Goal: Communication & Community: Answer question/provide support

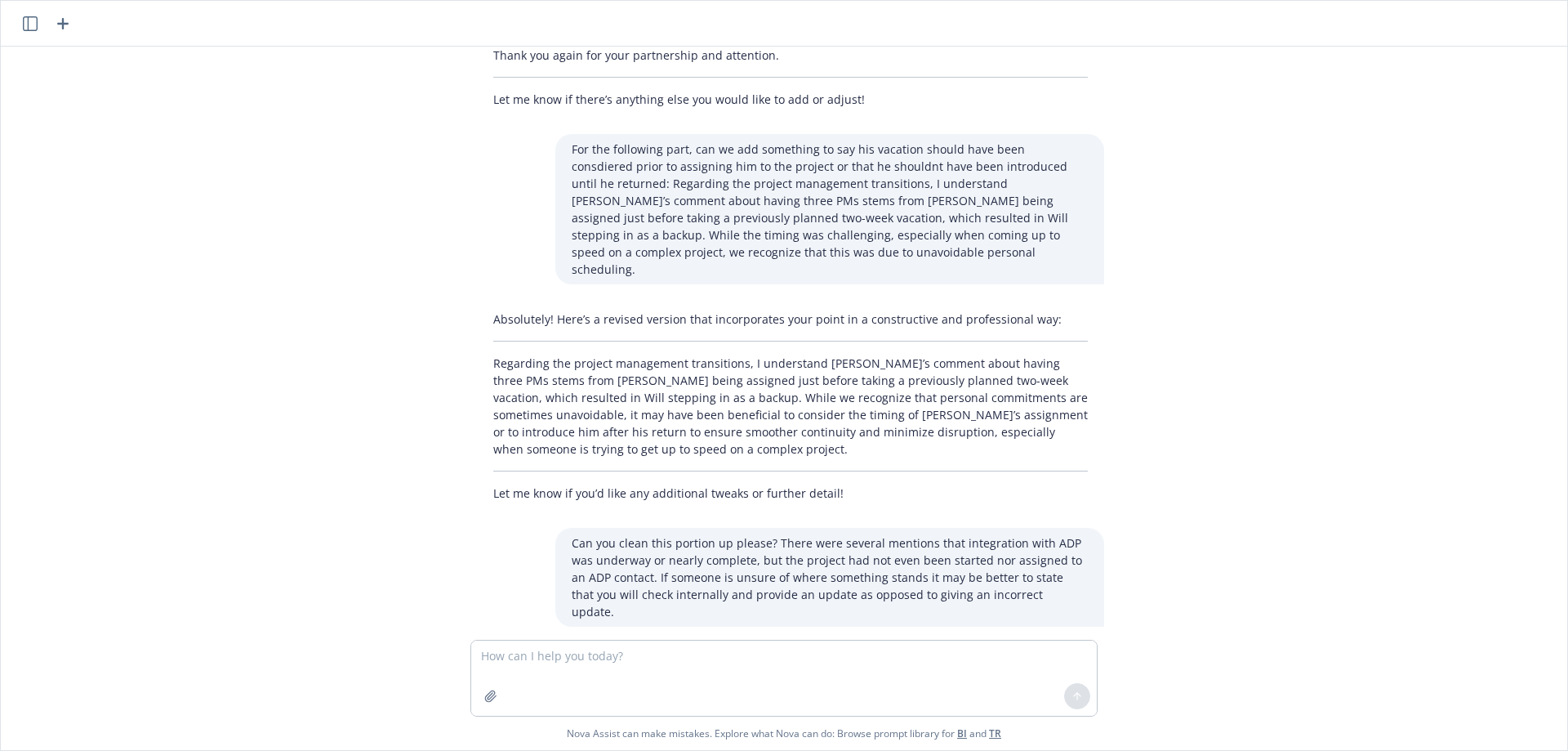
scroll to position [2501, 0]
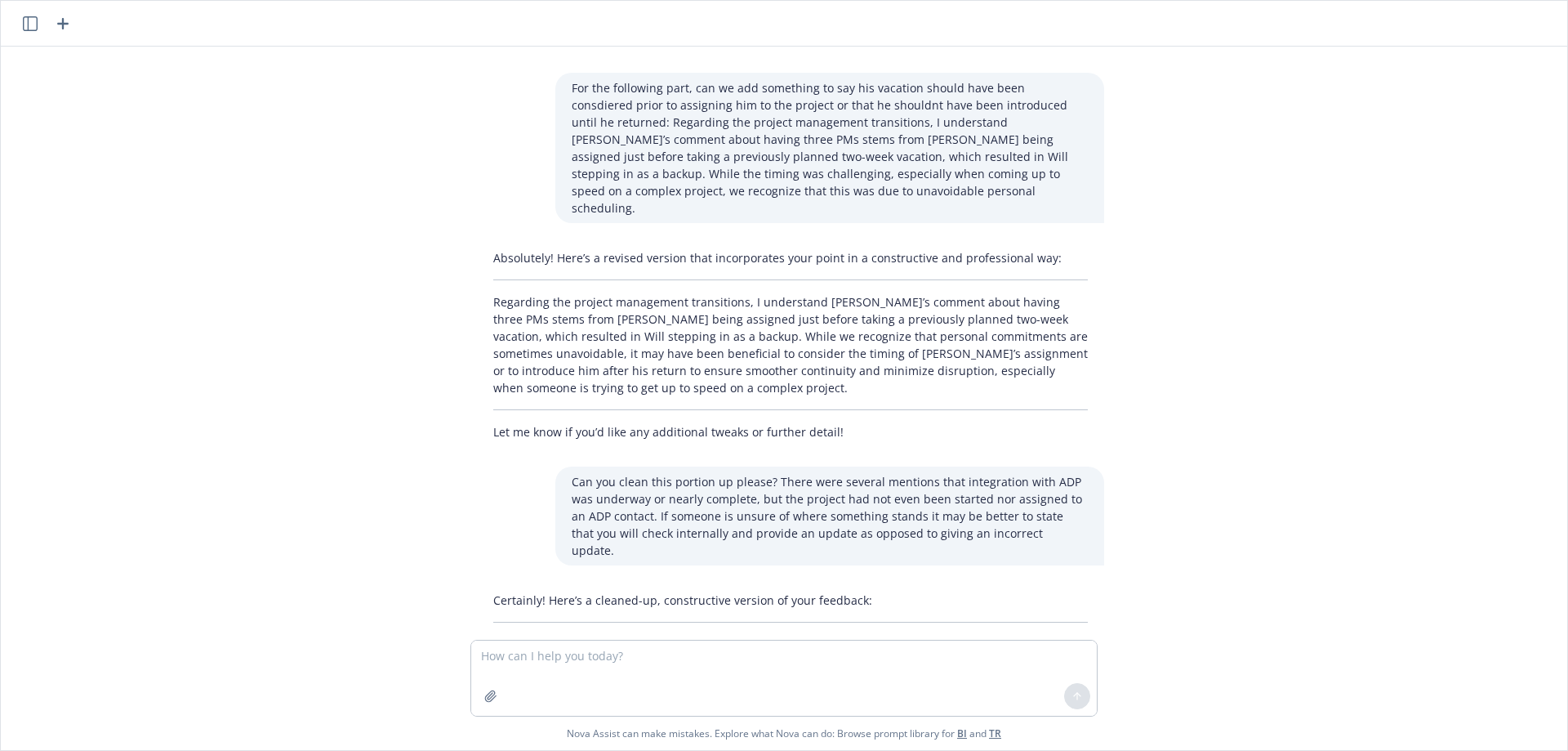
click at [65, 19] on icon "button" at bounding box center [63, 24] width 20 height 20
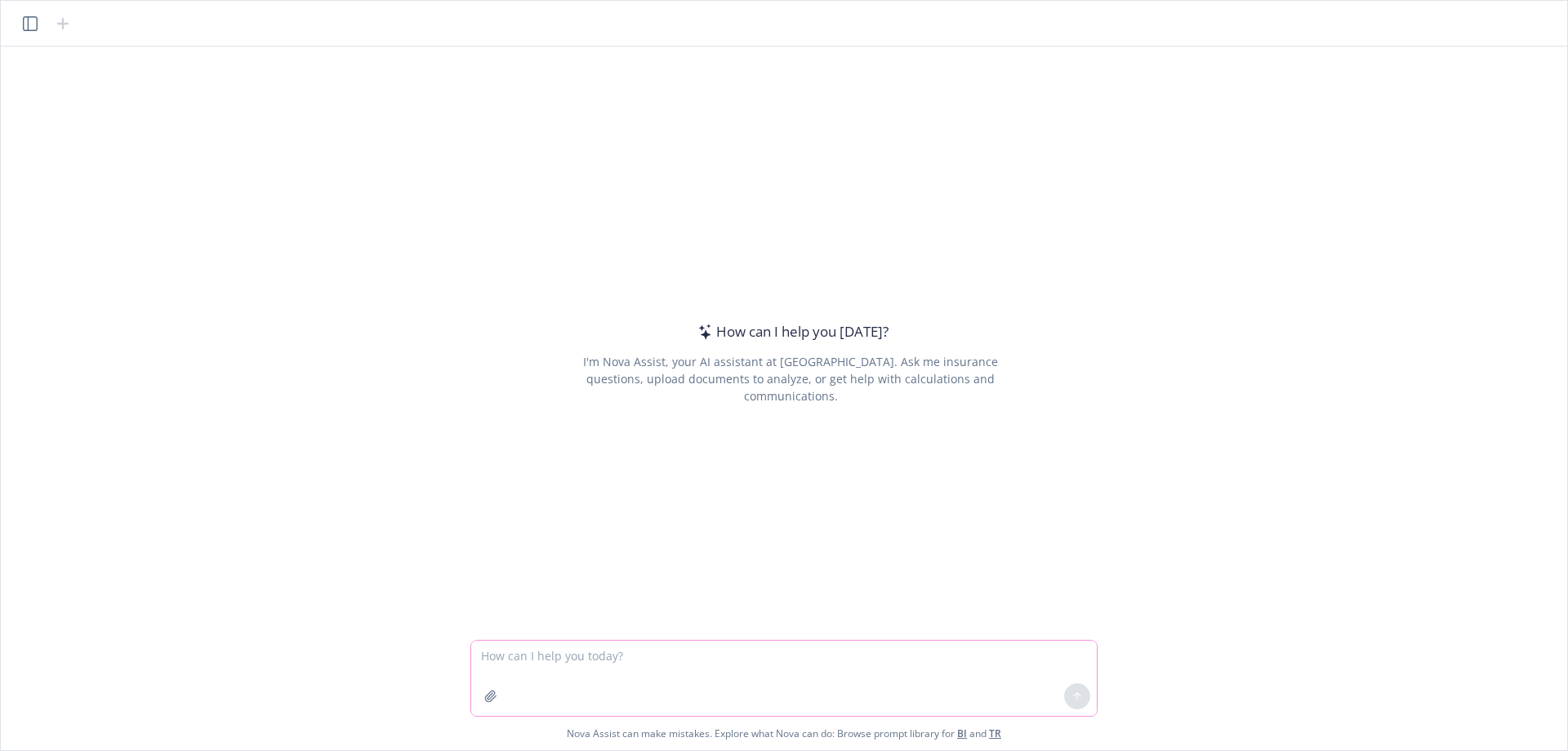
click at [541, 664] on textarea at bounding box center [784, 678] width 625 height 75
click at [747, 675] on textarea "Can you help write a nomination for this award: For [PERSON_NAME], based on her…" at bounding box center [784, 678] width 625 height 75
paste textarea "[URL][DOMAIN_NAME]"
click at [760, 657] on textarea "Can you help write a nomination for this award: For [PERSON_NAME], based on her…" at bounding box center [784, 678] width 625 height 75
paste textarea "[URL][DOMAIN_NAME]"
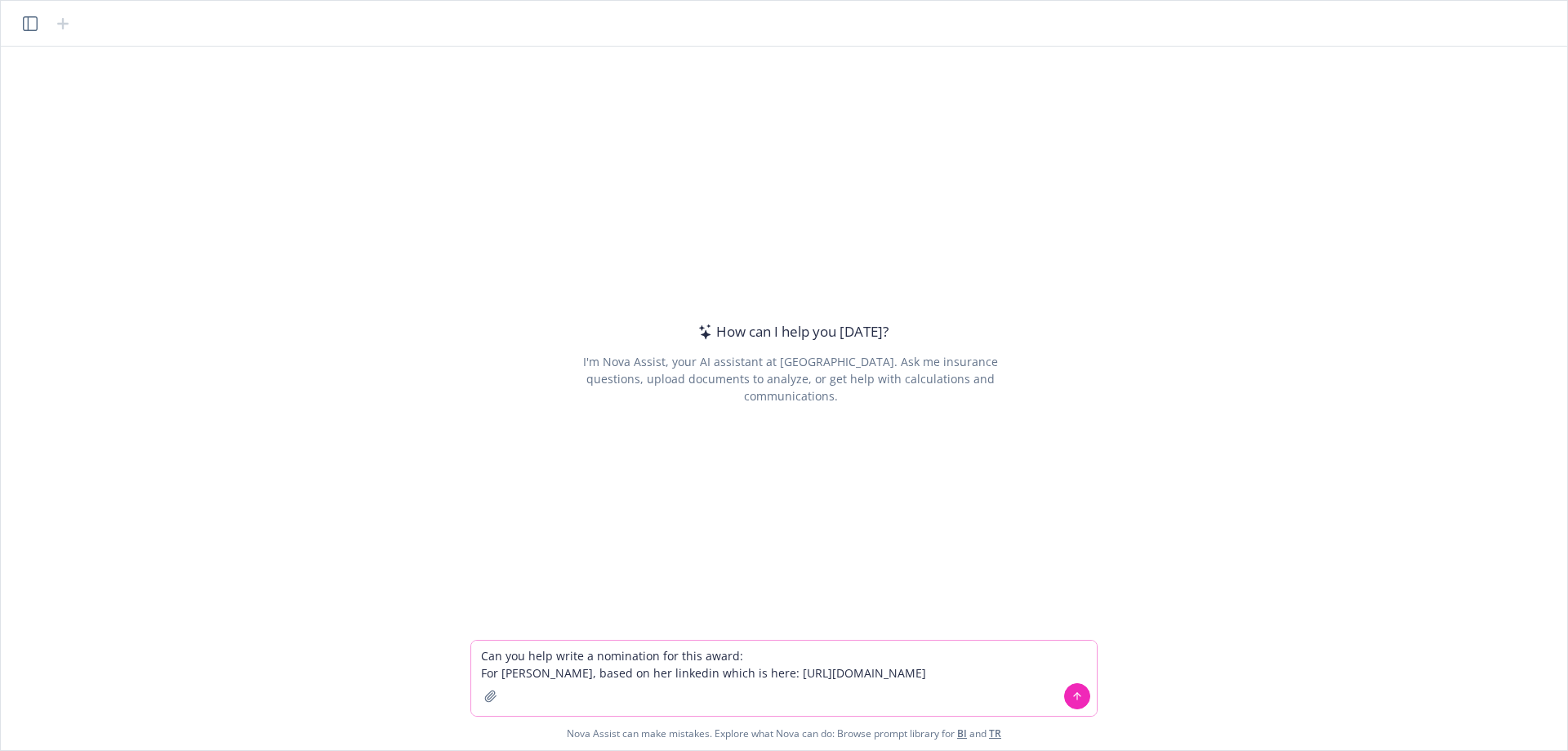
type textarea "Can you help write a nomination for this award: [URL][DOMAIN_NAME] For [PERSON_…"
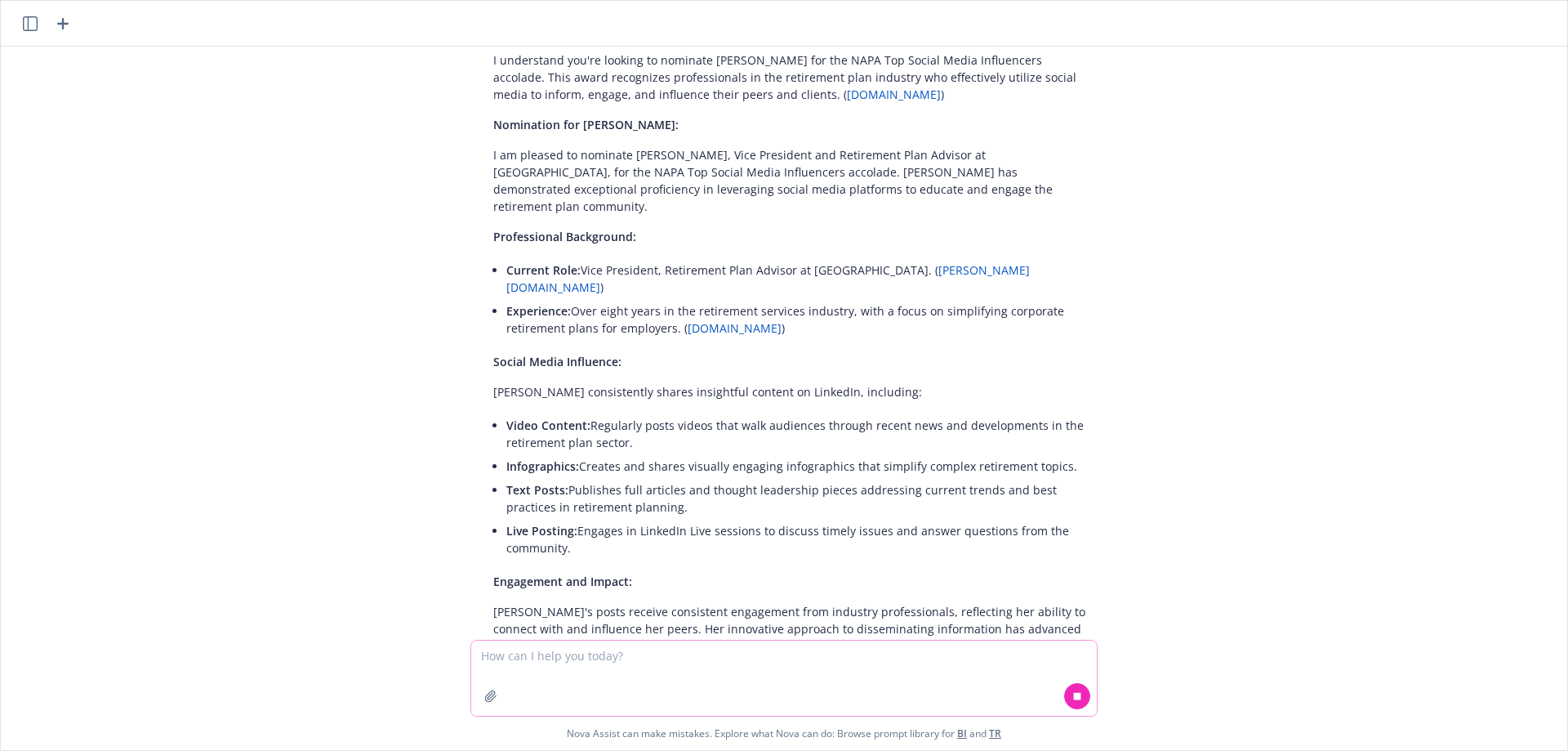
scroll to position [163, 0]
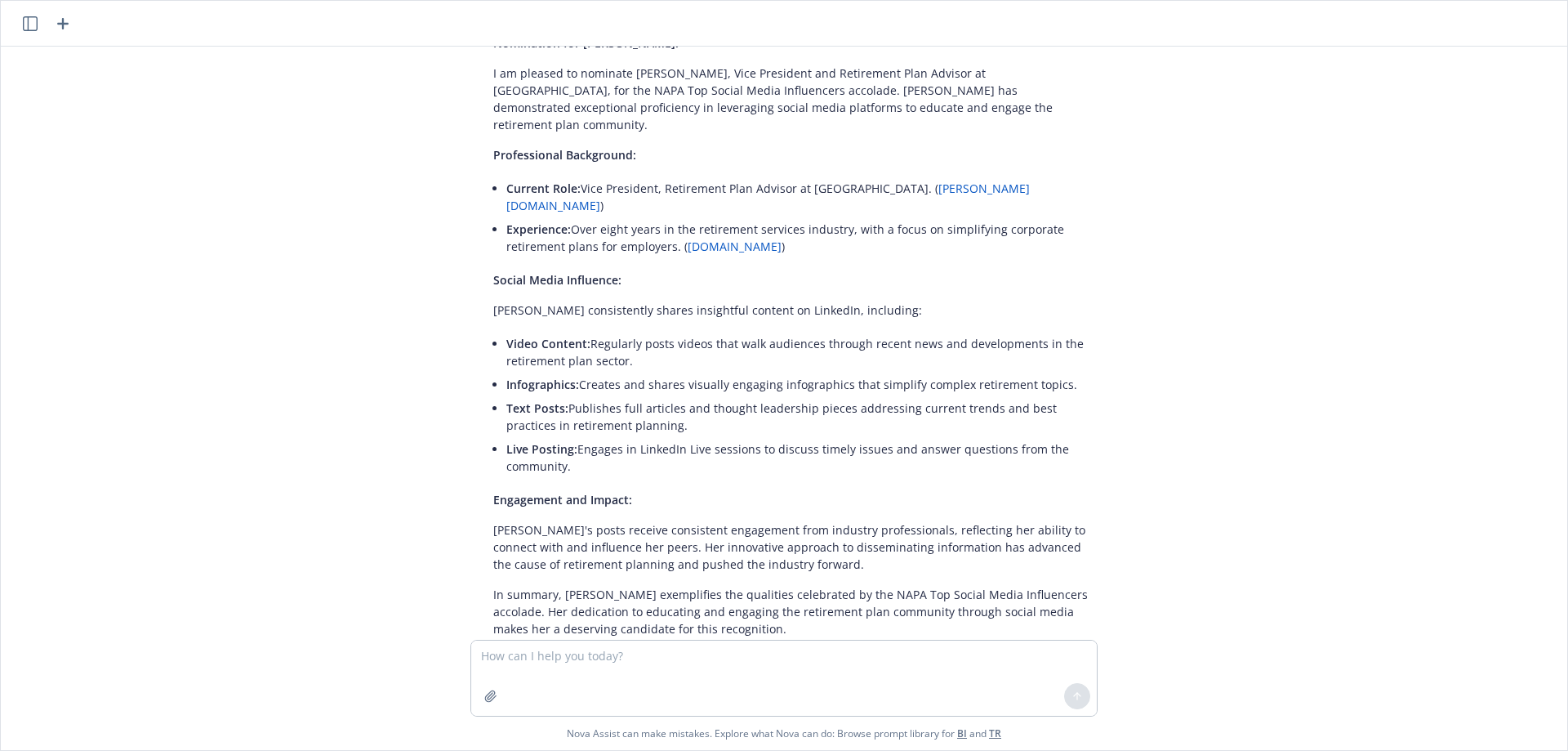
drag, startPoint x: 585, startPoint y: 327, endPoint x: 624, endPoint y: 343, distance: 42.2
click at [624, 343] on p "Video Content: Regularly posts videos that walk audiences through recent news a…" at bounding box center [797, 352] width 582 height 35
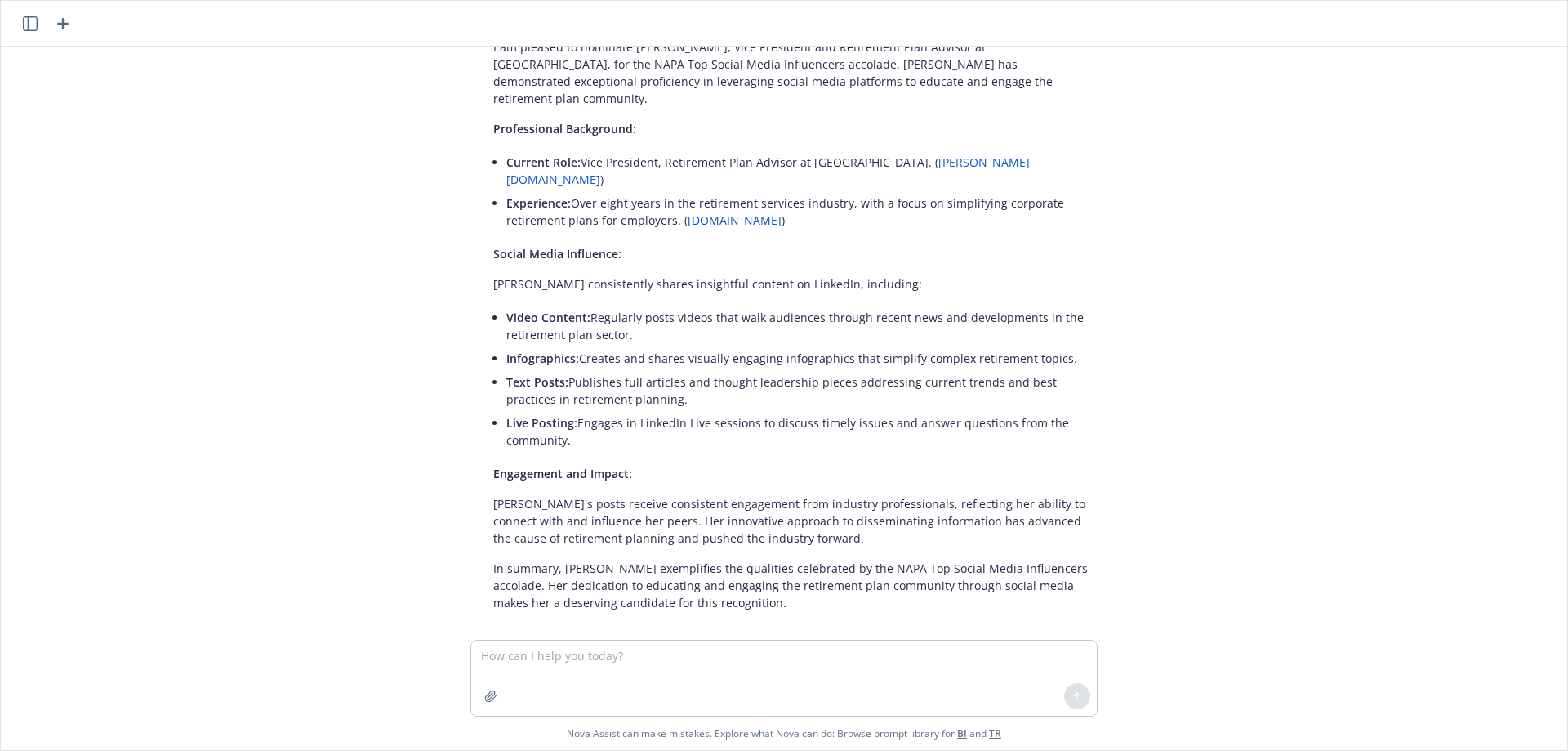
click at [549, 309] on span "Video Content:" at bounding box center [549, 317] width 84 height 16
drag, startPoint x: 777, startPoint y: 341, endPoint x: 948, endPoint y: 341, distance: 171.0
click at [948, 350] on p "Infographics: Creates and shares visually engaging infographics that simplify c…" at bounding box center [797, 358] width 582 height 17
click at [649, 373] on p "Text Posts: Publishes full articles and thought leadership pieces addressing cu…" at bounding box center [797, 390] width 582 height 35
click at [652, 385] on p "Text Posts: Publishes full articles and thought leadership pieces addressing cu…" at bounding box center [797, 390] width 582 height 35
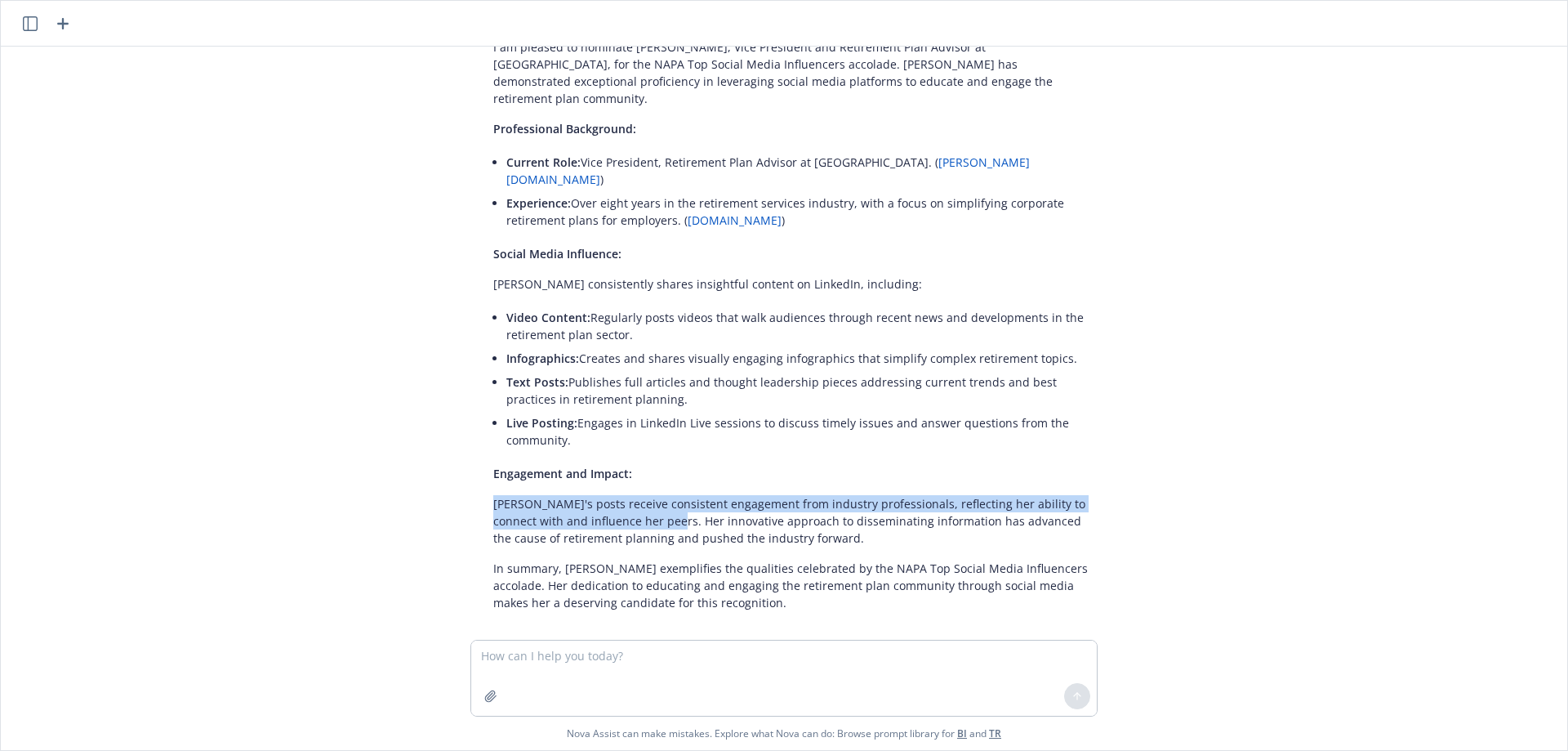
drag, startPoint x: 487, startPoint y: 491, endPoint x: 733, endPoint y: 555, distance: 254.2
click at [687, 511] on p "[PERSON_NAME]'s posts receive consistent engagement from industry professionals…" at bounding box center [790, 521] width 595 height 51
drag, startPoint x: 781, startPoint y: 582, endPoint x: 525, endPoint y: 449, distance: 288.5
click at [489, 506] on div "I understand you're looking to nominate [PERSON_NAME] for the NAPA Top Social M…" at bounding box center [790, 277] width 627 height 681
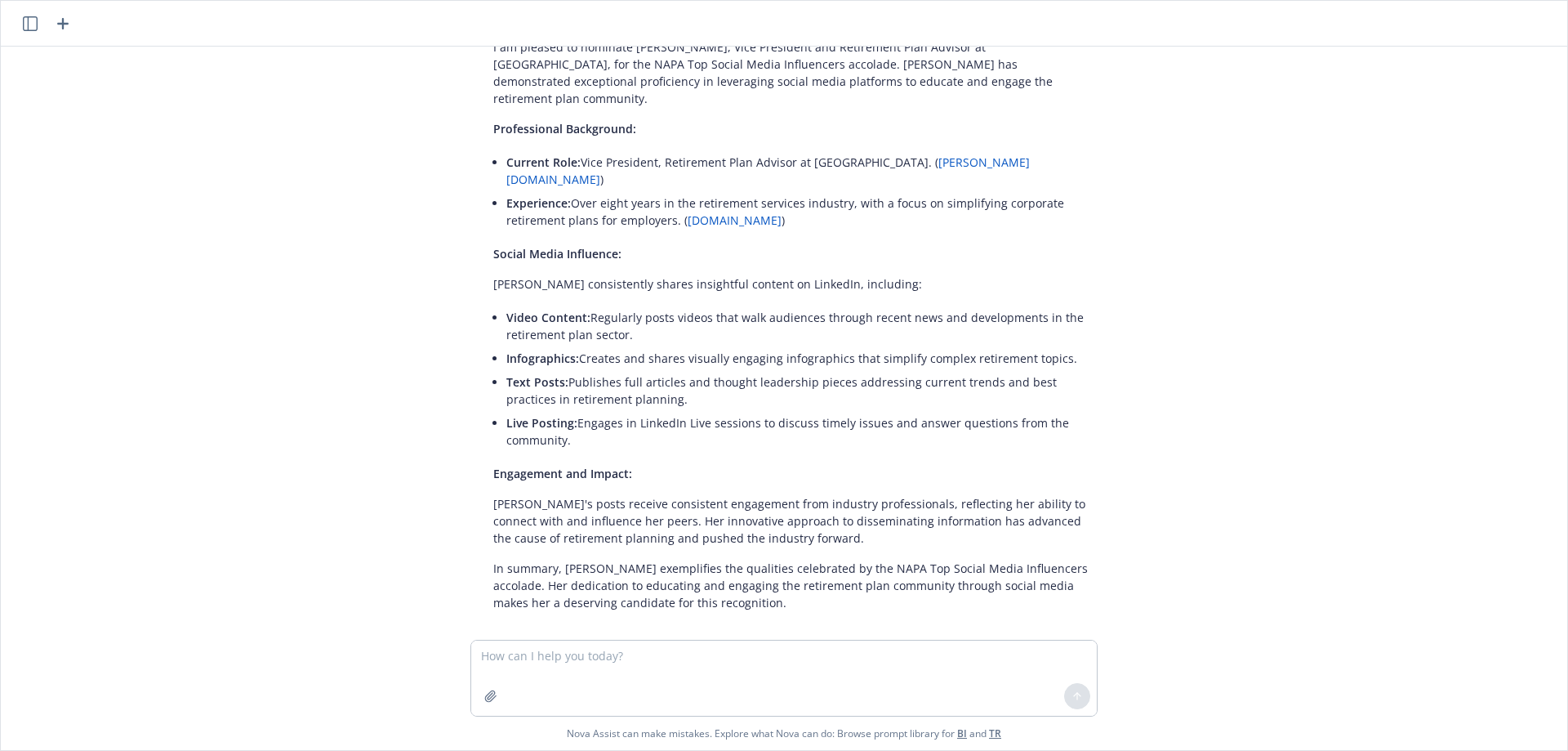
click at [566, 415] on span "Live Posting:" at bounding box center [542, 423] width 71 height 16
drag, startPoint x: 586, startPoint y: 419, endPoint x: 495, endPoint y: 297, distance: 152.2
click at [495, 297] on div "I understand you're looking to nominate [PERSON_NAME] for the NAPA Top Social M…" at bounding box center [790, 277] width 627 height 681
click at [603, 379] on p "Text Posts: Publishes full articles and thought leadership pieces addressing cu…" at bounding box center [797, 390] width 582 height 35
click at [525, 656] on textarea at bounding box center [784, 678] width 625 height 75
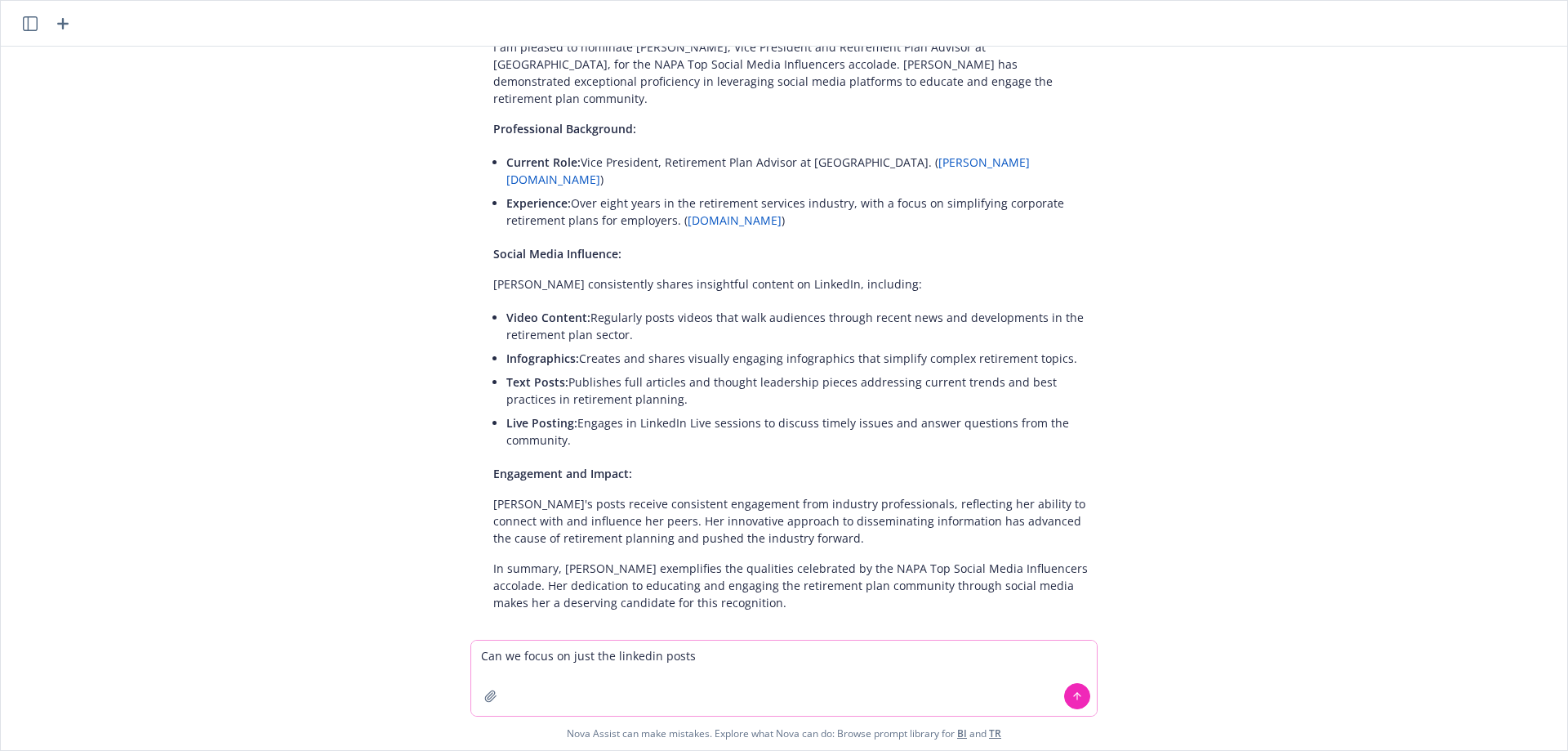
type textarea "Can we focus on just the linkedin posts?"
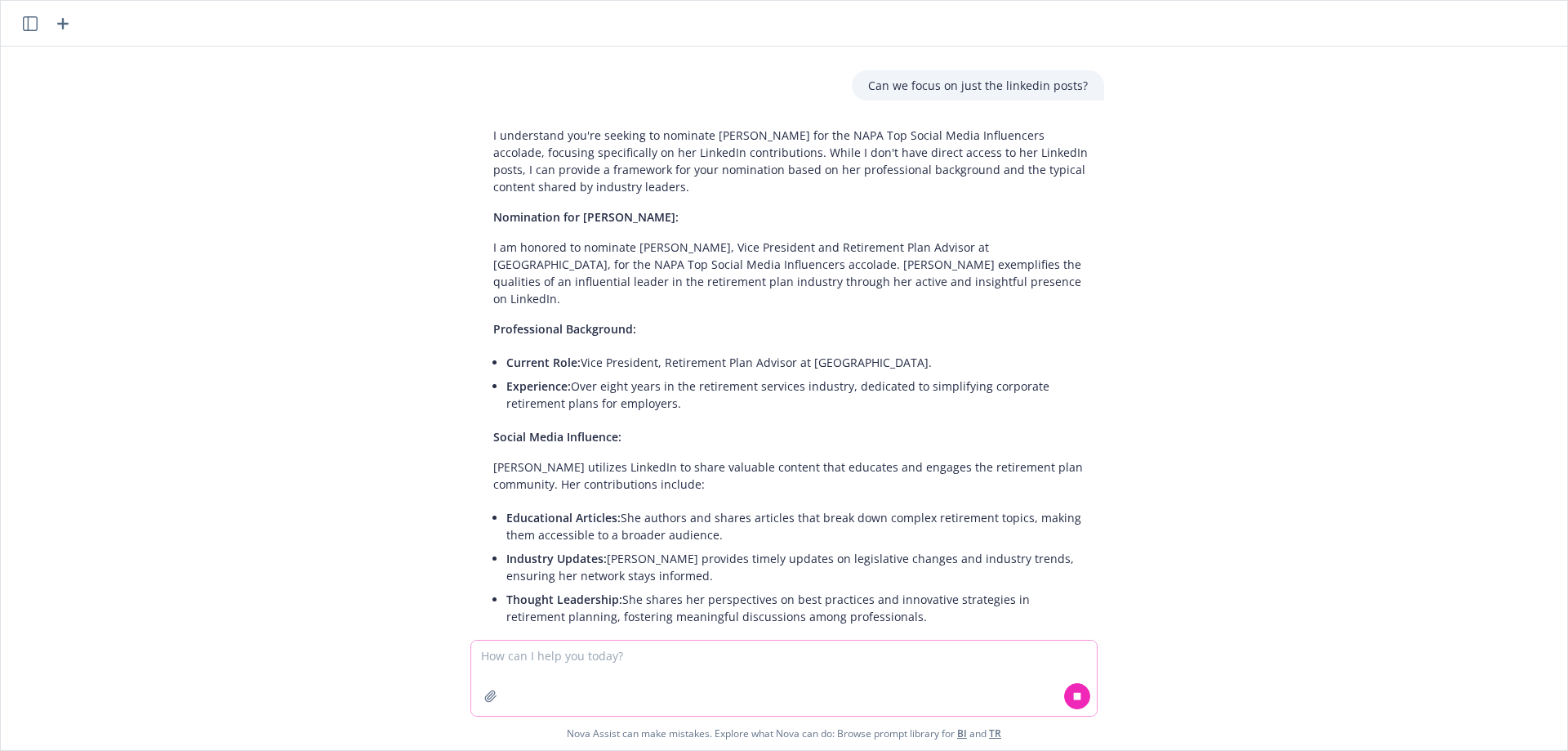
scroll to position [899, 0]
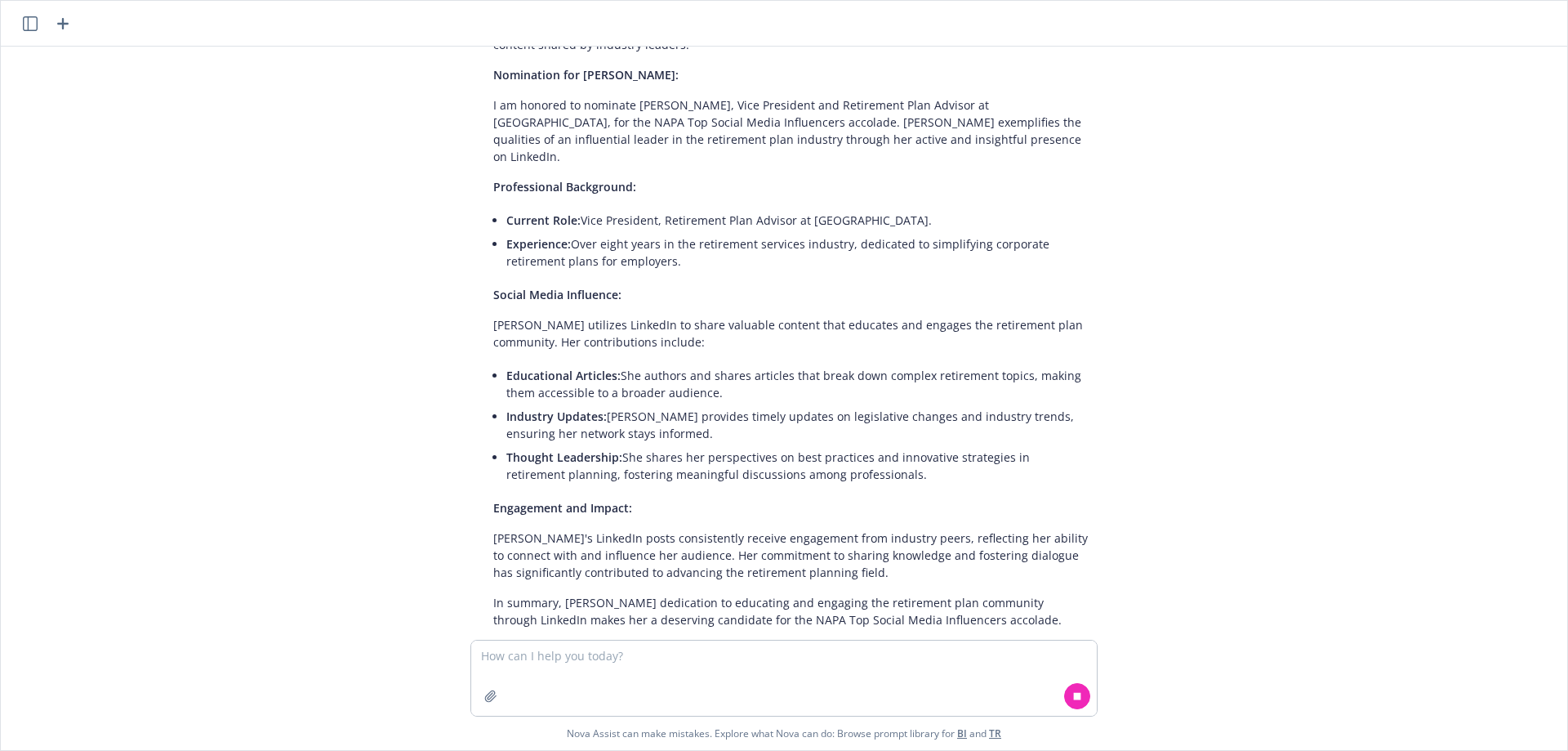
drag, startPoint x: 495, startPoint y: 155, endPoint x: 676, endPoint y: 239, distance: 199.5
click at [676, 239] on div "I understand you're seeking to nominate [PERSON_NAME] for the NAPA Top Social M…" at bounding box center [790, 306] width 627 height 657
click at [431, 312] on div "Can you help write a nomination for this award: [URL][DOMAIN_NAME] For [PERSON_…" at bounding box center [784, 342] width 1553 height 593
click at [715, 364] on li "Educational Articles: She authors and shares articles that break down complex r…" at bounding box center [797, 384] width 582 height 40
drag, startPoint x: 515, startPoint y: 328, endPoint x: 658, endPoint y: 357, distance: 145.9
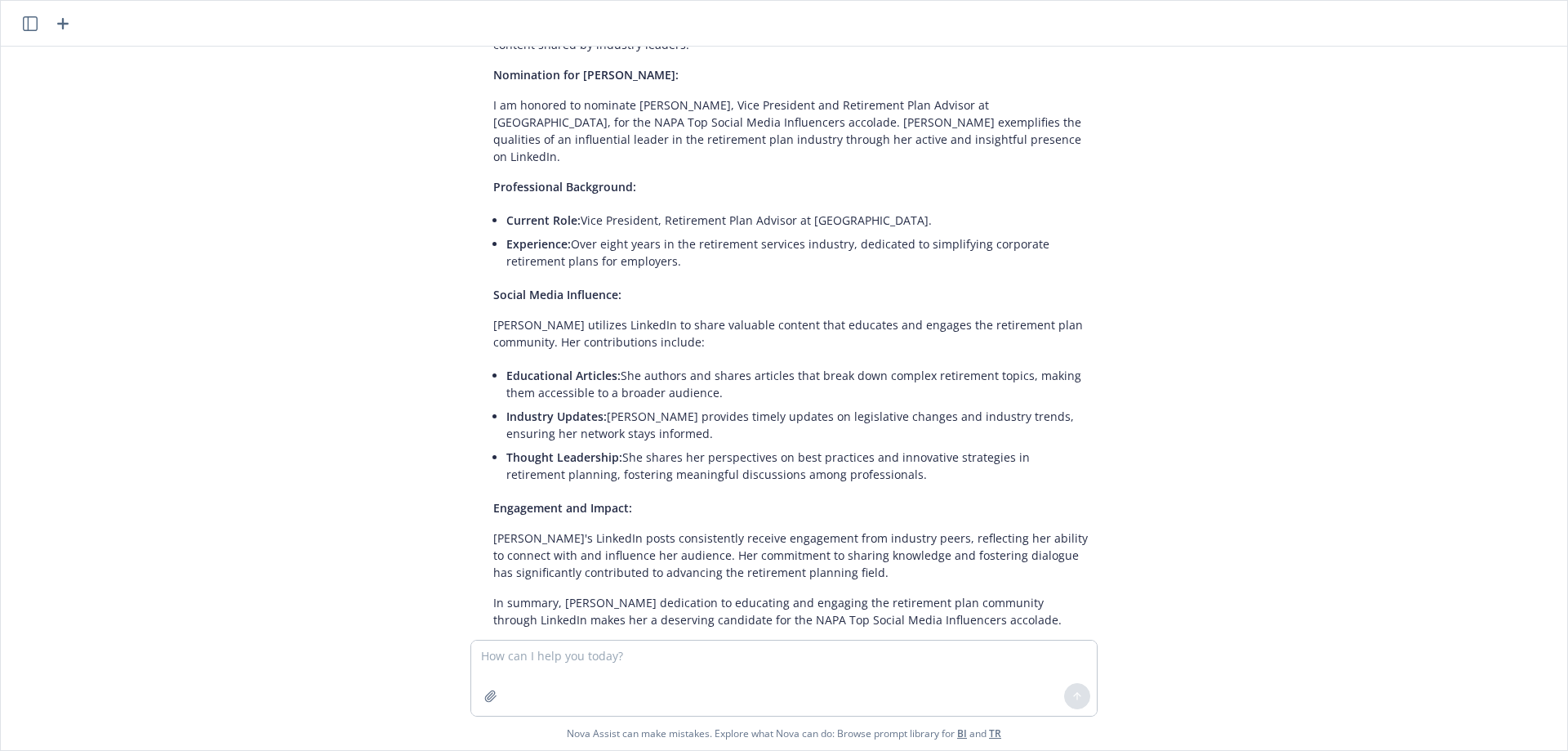
click at [658, 357] on div "I understand you're seeking to nominate [PERSON_NAME] for the NAPA Top Social M…" at bounding box center [790, 306] width 627 height 657
click at [681, 404] on li "Industry Updates: [PERSON_NAME] provides timely updates on legislative changes …" at bounding box center [797, 424] width 582 height 40
click at [697, 404] on li "Industry Updates: [PERSON_NAME] provides timely updates on legislative changes …" at bounding box center [797, 424] width 582 height 40
drag, startPoint x: 619, startPoint y: 422, endPoint x: 721, endPoint y: 432, distance: 102.5
click at [721, 446] on li "Thought Leadership: She shares her perspectives on best practices and innovativ…" at bounding box center [797, 465] width 582 height 40
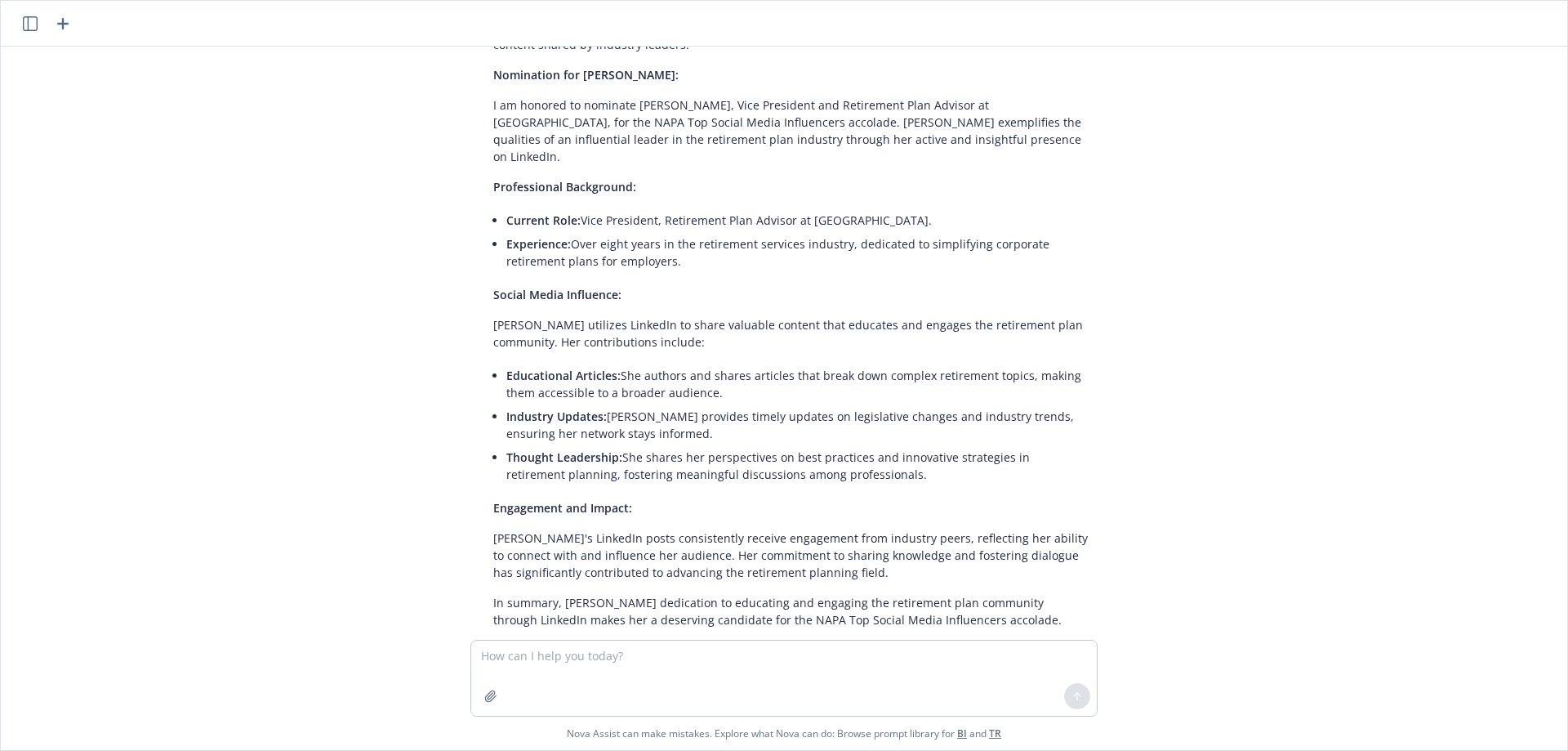
click at [807, 456] on div "I understand you're seeking to nominate [PERSON_NAME] for the NAPA Top Social M…" at bounding box center [790, 306] width 627 height 657
drag, startPoint x: 498, startPoint y: 472, endPoint x: 636, endPoint y: 470, distance: 138.0
click at [636, 499] on p "Engagement and Impact:" at bounding box center [790, 508] width 595 height 17
click at [494, 500] on span "Engagement and Impact:" at bounding box center [563, 508] width 139 height 16
drag, startPoint x: 487, startPoint y: 474, endPoint x: 668, endPoint y: 475, distance: 181.0
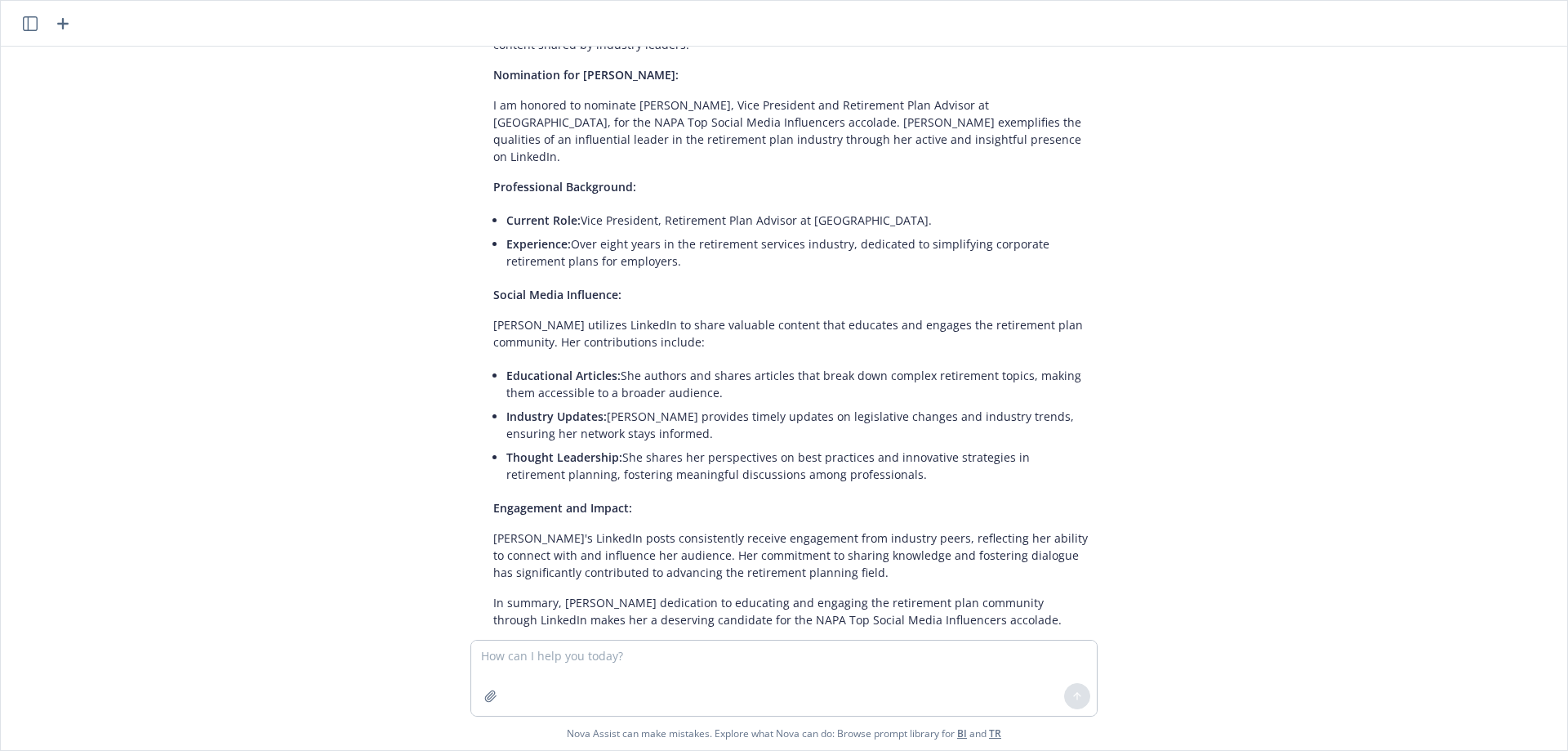
click at [668, 499] on p "Engagement and Impact:" at bounding box center [790, 508] width 595 height 17
click at [678, 530] on p "[PERSON_NAME]'s LinkedIn posts consistently receive engagement from industry pe…" at bounding box center [790, 555] width 595 height 51
drag, startPoint x: 490, startPoint y: 155, endPoint x: 670, endPoint y: 228, distance: 194.2
click at [670, 228] on div "I understand you're seeking to nominate [PERSON_NAME] for the NAPA Top Social M…" at bounding box center [790, 306] width 627 height 657
click at [584, 121] on p "I am honored to nominate [PERSON_NAME], Vice President and Retirement Plan Advi…" at bounding box center [790, 130] width 595 height 68
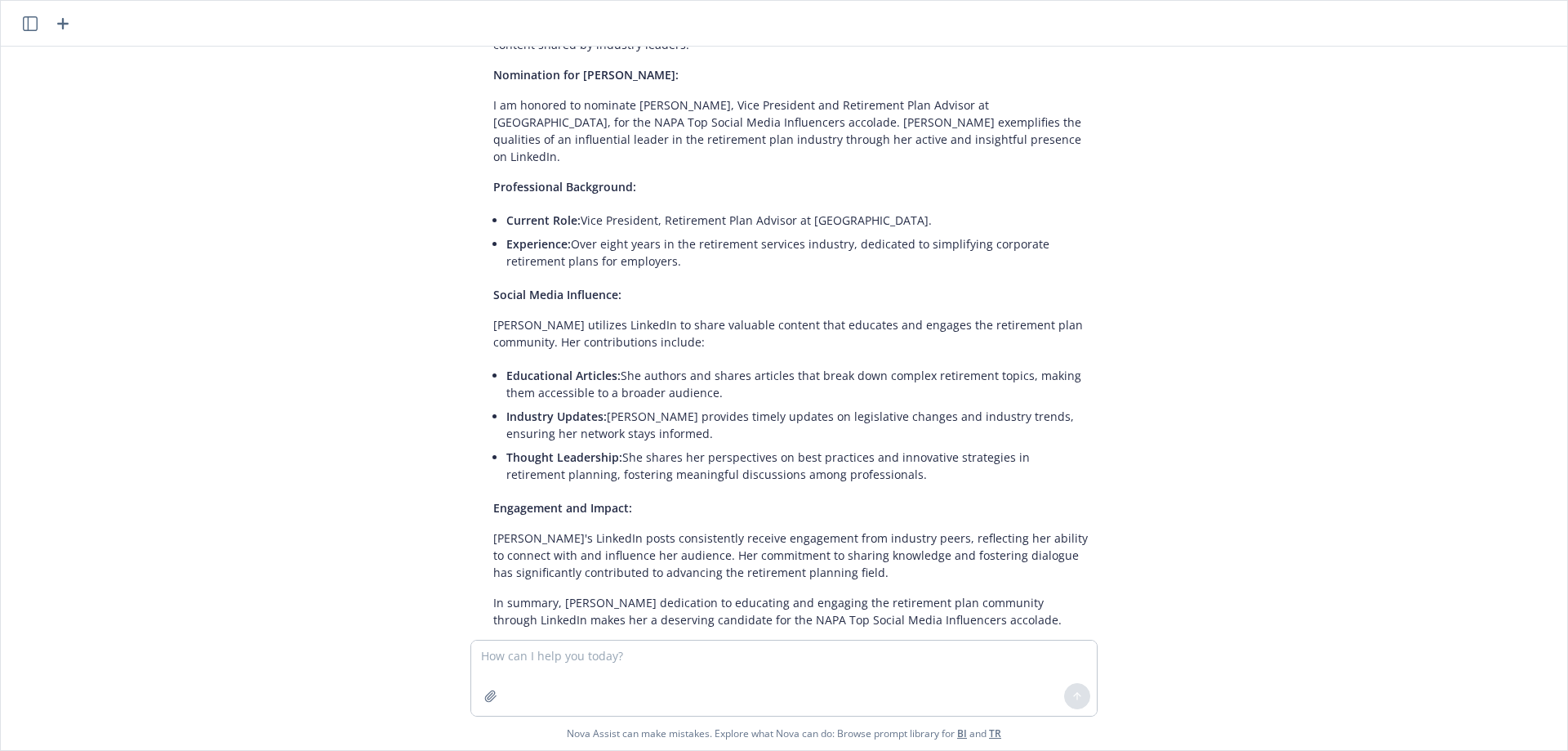
drag, startPoint x: 488, startPoint y: 86, endPoint x: 1043, endPoint y: 583, distance: 745.0
click at [1043, 583] on div "I understand you're seeking to nominate [PERSON_NAME] for the NAPA Top Social M…" at bounding box center [790, 306] width 627 height 657
copy div "I am honored to nominate [PERSON_NAME], Vice President and Retirement Plan Advi…"
click at [605, 654] on textarea at bounding box center [784, 678] width 625 height 75
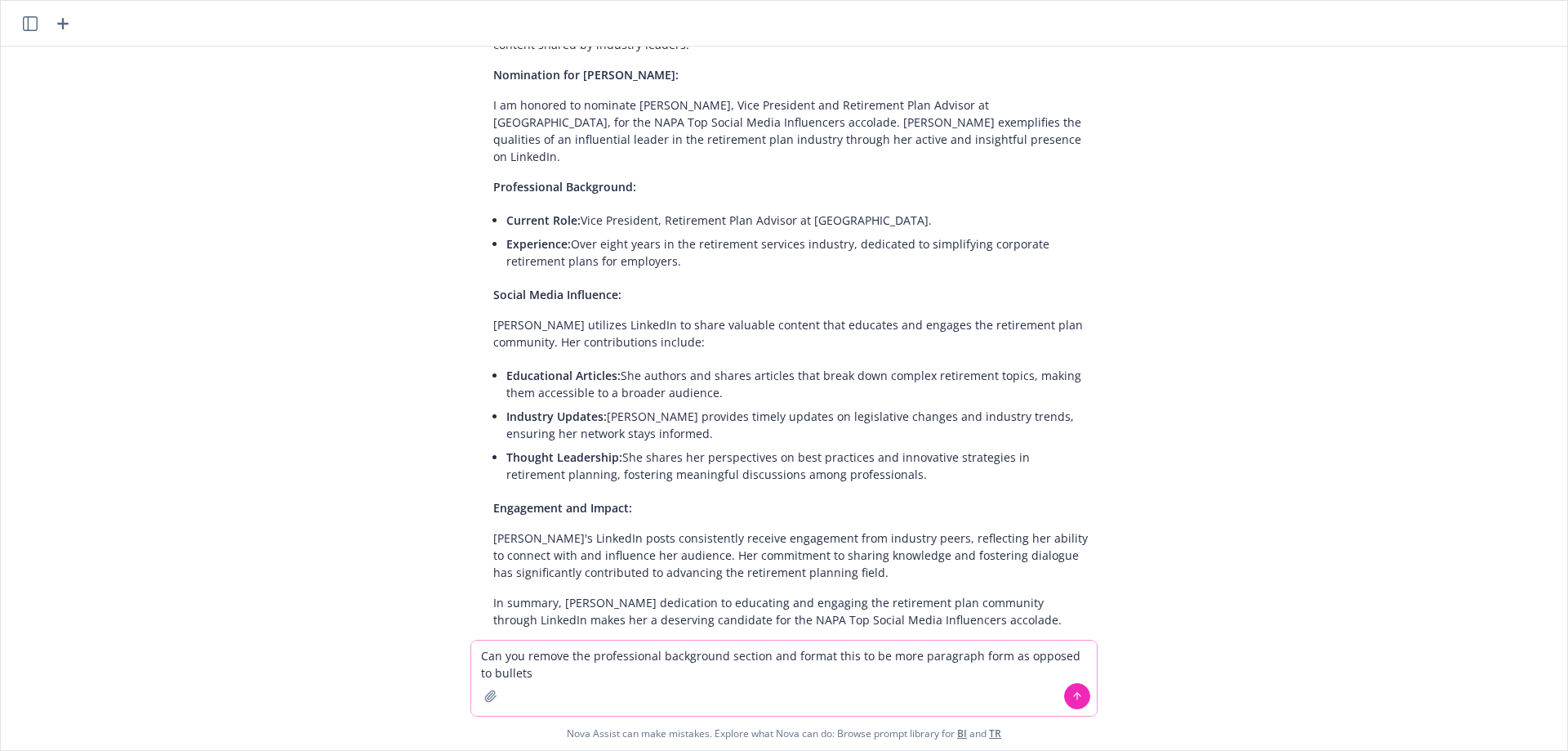
type textarea "Can you remove the professional background section and format this to be more p…"
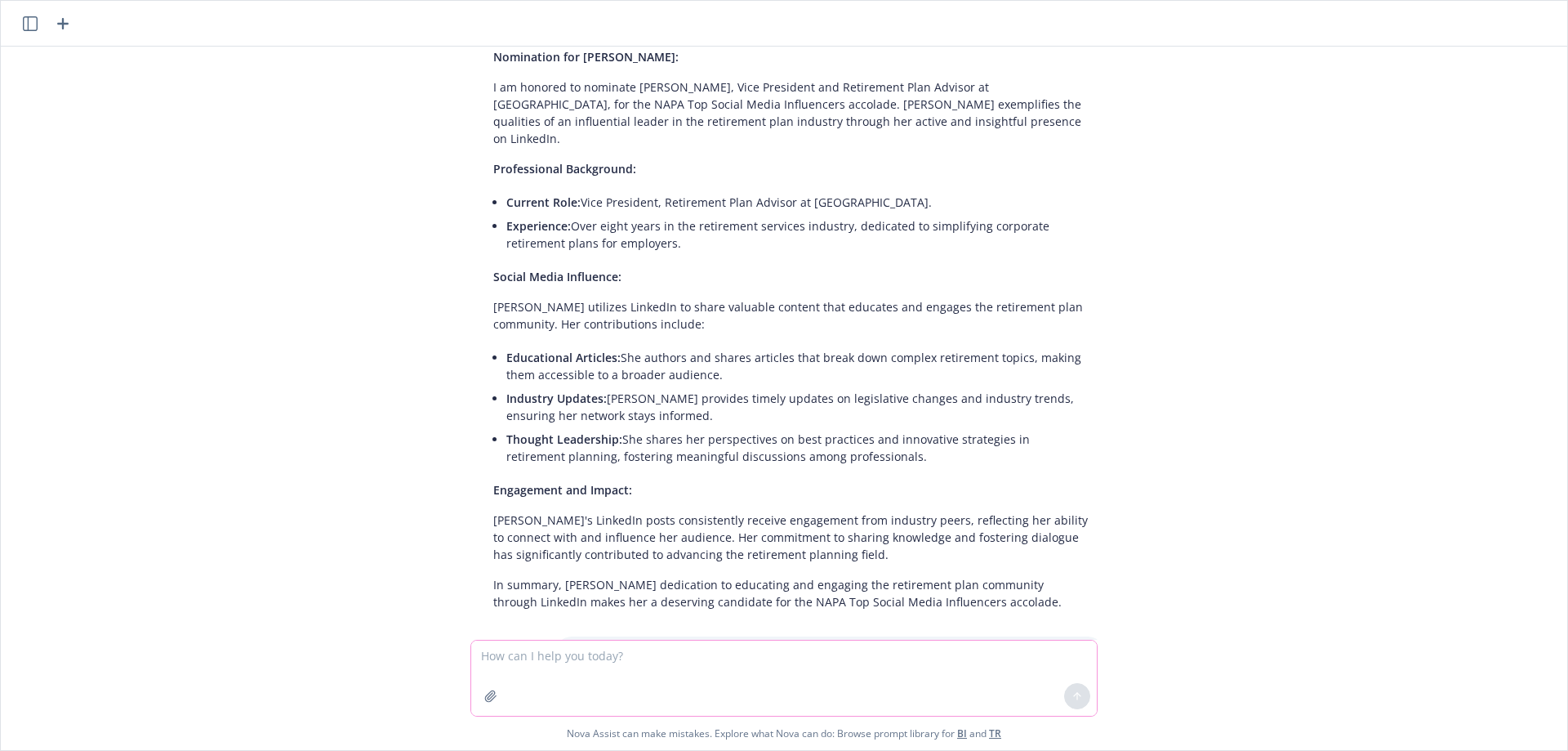
scroll to position [1231, 0]
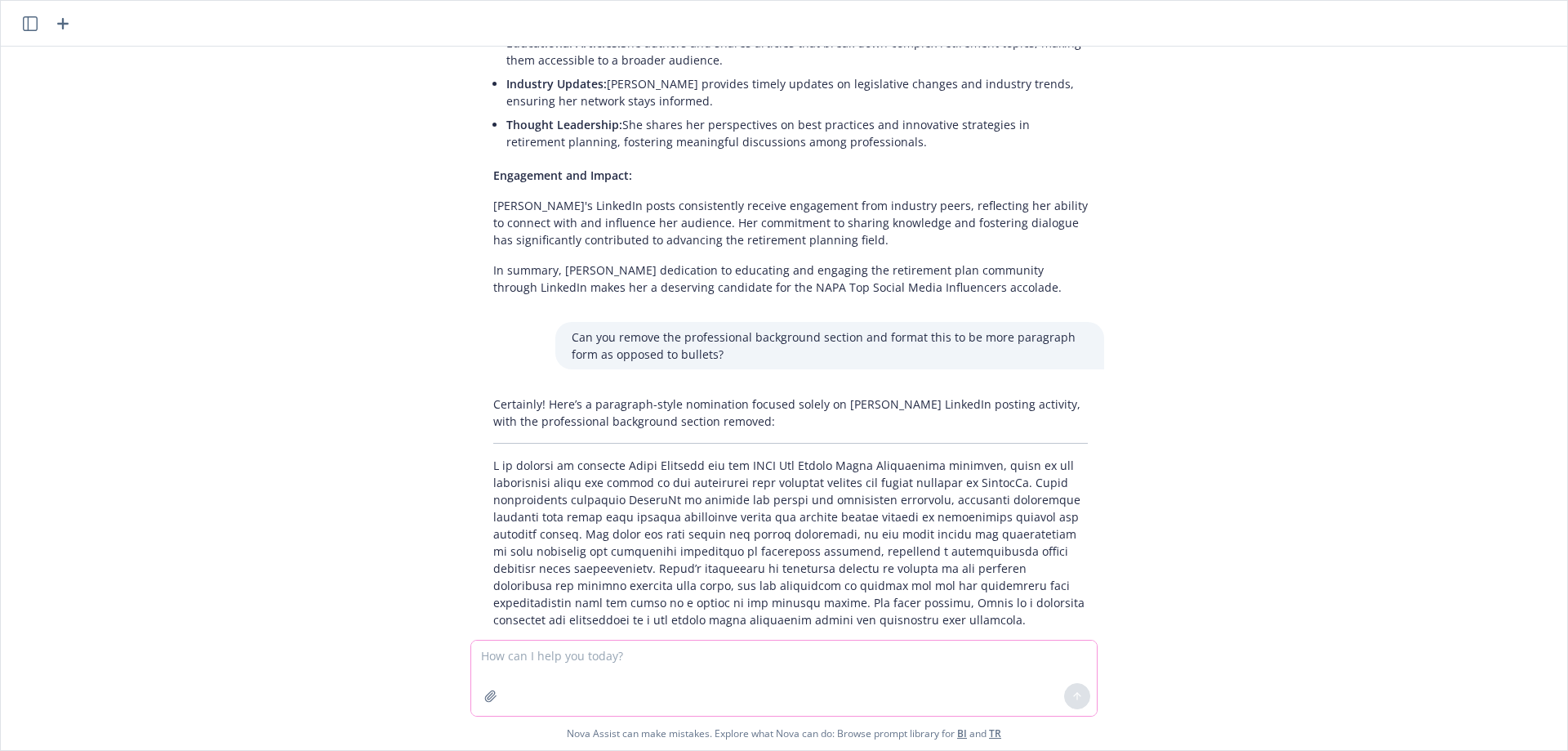
click at [619, 659] on textarea at bounding box center [784, 678] width 625 height 75
type textarea "Can you add something brief about making som dry topics more fun and engaging"
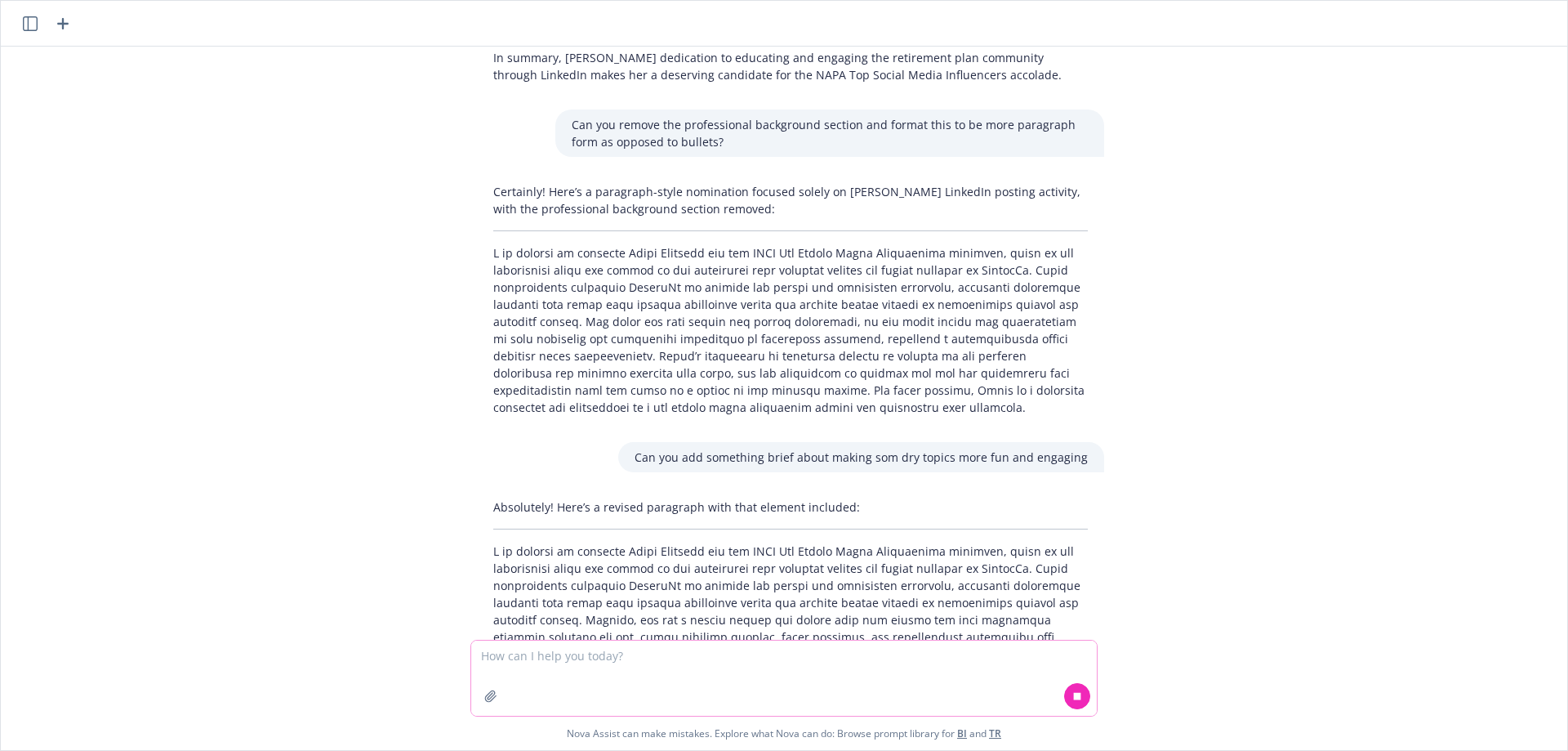
scroll to position [1564, 0]
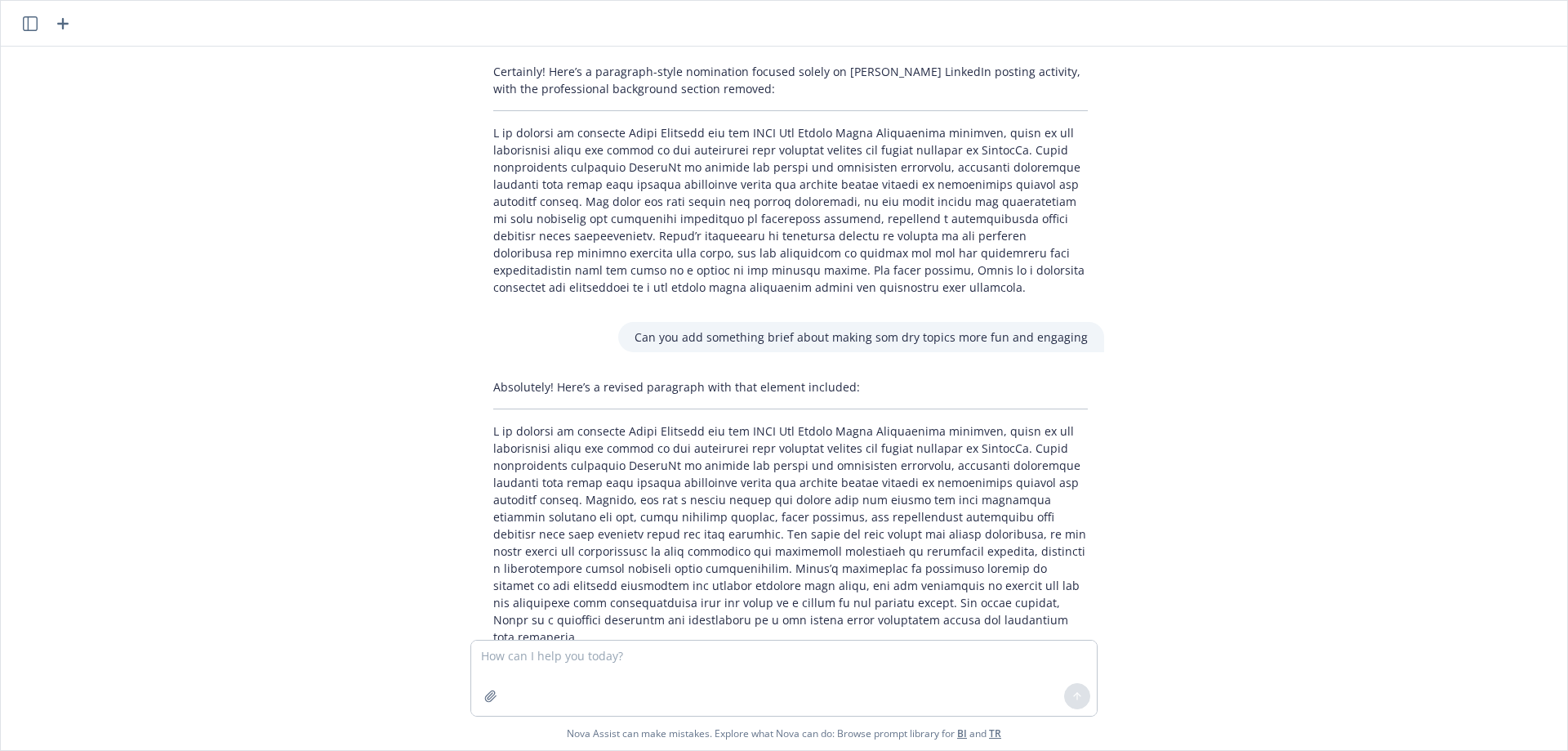
drag, startPoint x: 631, startPoint y: 497, endPoint x: 856, endPoint y: 516, distance: 225.8
click at [856, 516] on p at bounding box center [790, 534] width 595 height 223
click at [961, 560] on p at bounding box center [790, 534] width 595 height 223
drag, startPoint x: 848, startPoint y: 589, endPoint x: 475, endPoint y: 397, distance: 419.5
click at [477, 397] on div "Absolutely! Here’s a revised paragraph with that element included:" at bounding box center [790, 512] width 627 height 281
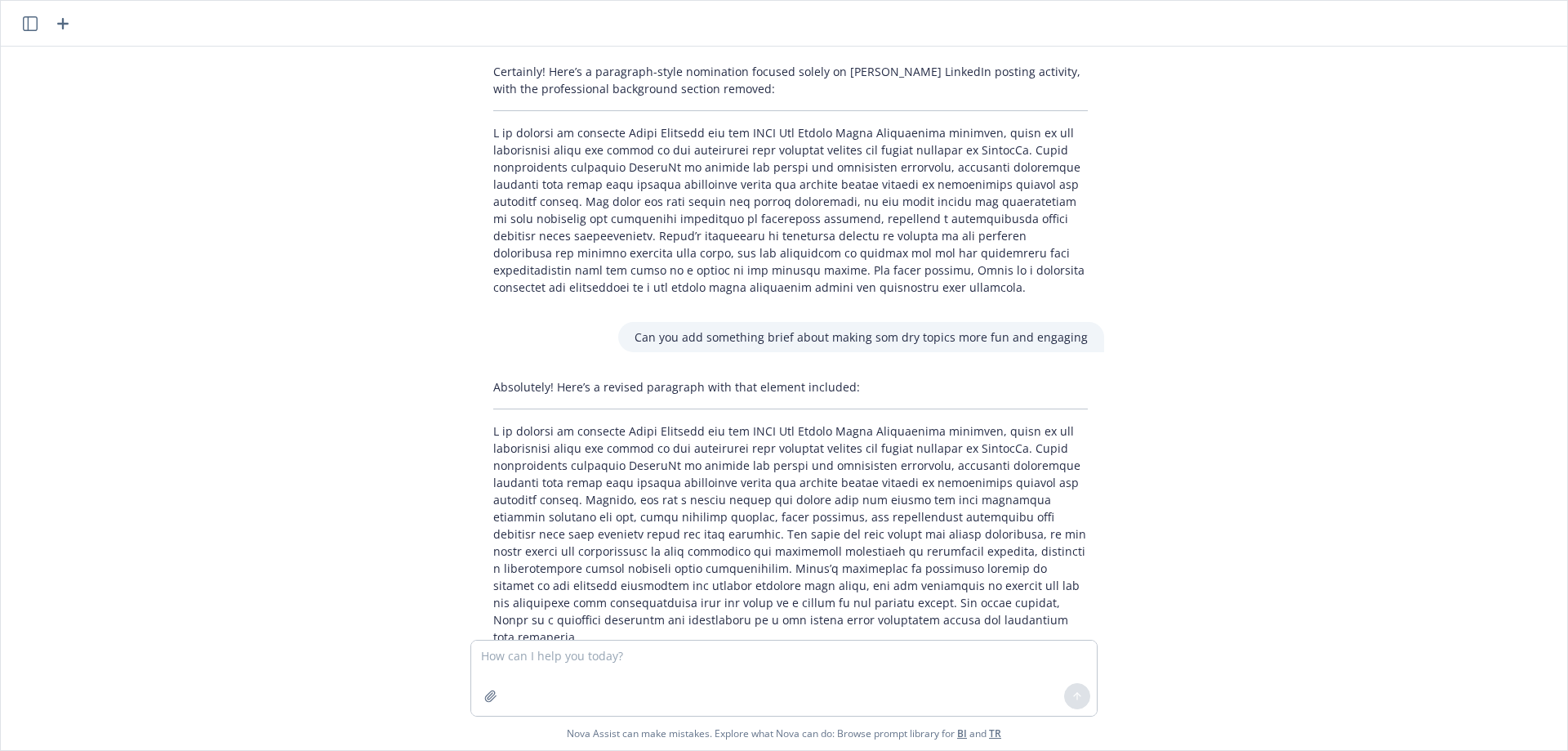
copy p "L ip dolorsi am consecte Adipi Elitsedd eiu tem INCI Utl Etdolo Magna Aliquaeni…"
